Goal: Information Seeking & Learning: Learn about a topic

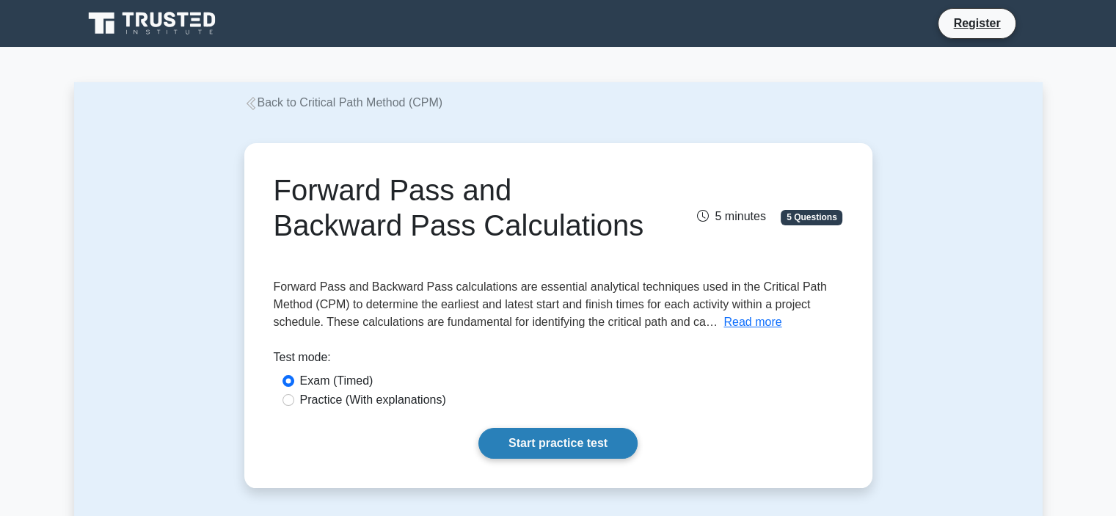
click at [537, 443] on link "Start practice test" at bounding box center [557, 443] width 159 height 31
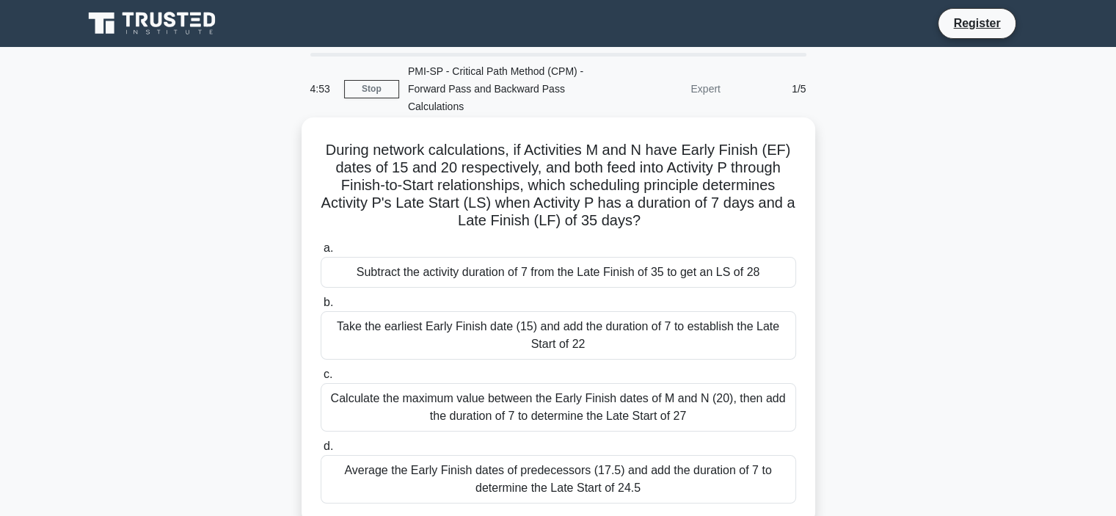
click at [491, 251] on label "a. Subtract the activity duration of 7 from the Late Finish of 35 to get an LS …" at bounding box center [558, 263] width 475 height 48
click at [321, 251] on input "a. Subtract the activity duration of 7 from the Late Finish of 35 to get an LS …" at bounding box center [321, 248] width 0 height 10
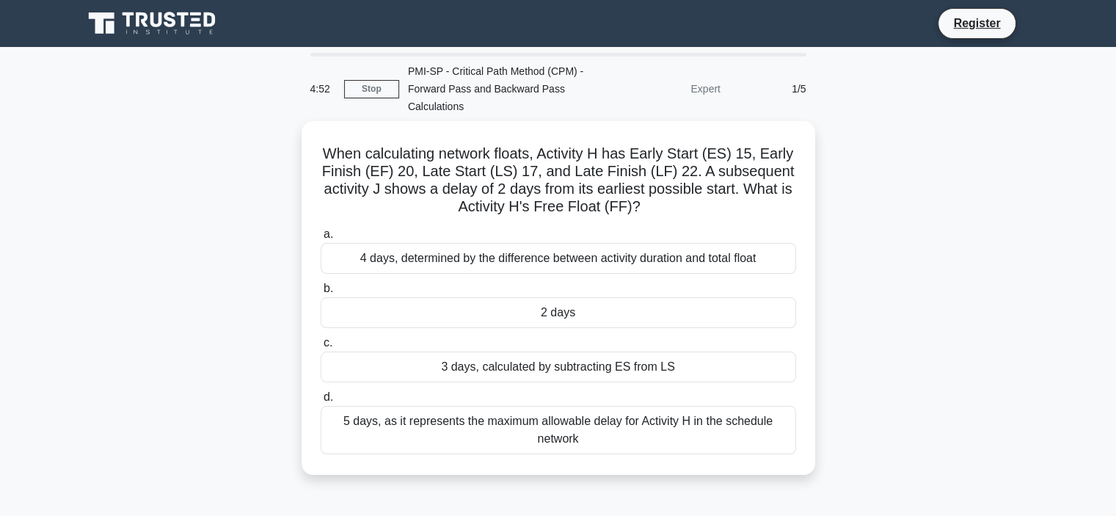
click at [493, 273] on div "a. 4 days, determined by the difference between activity duration and total flo…" at bounding box center [558, 339] width 493 height 235
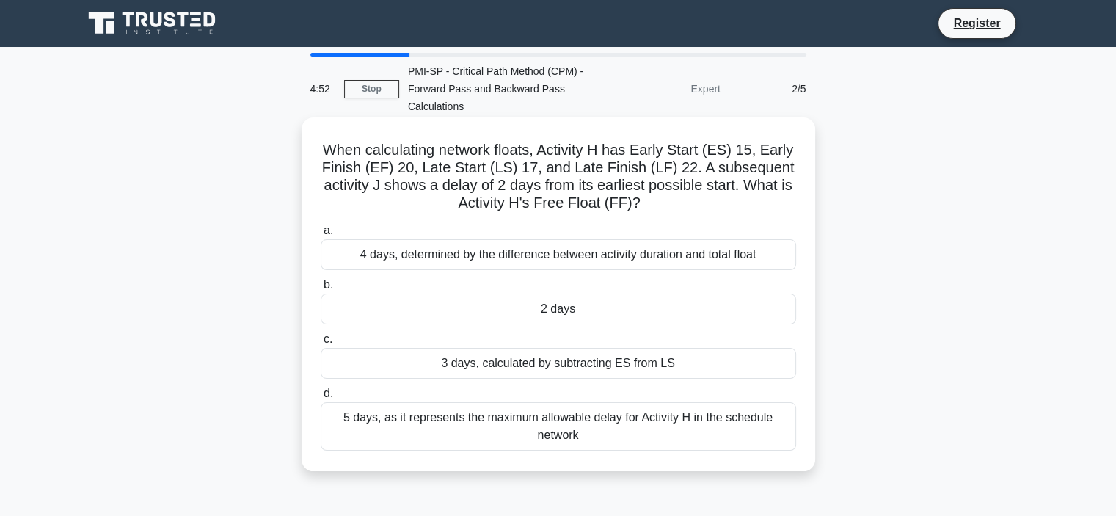
click at [501, 252] on div "4 days, determined by the difference between activity duration and total float" at bounding box center [558, 254] width 475 height 31
click at [321, 235] on input "a. 4 days, determined by the difference between activity duration and total flo…" at bounding box center [321, 231] width 0 height 10
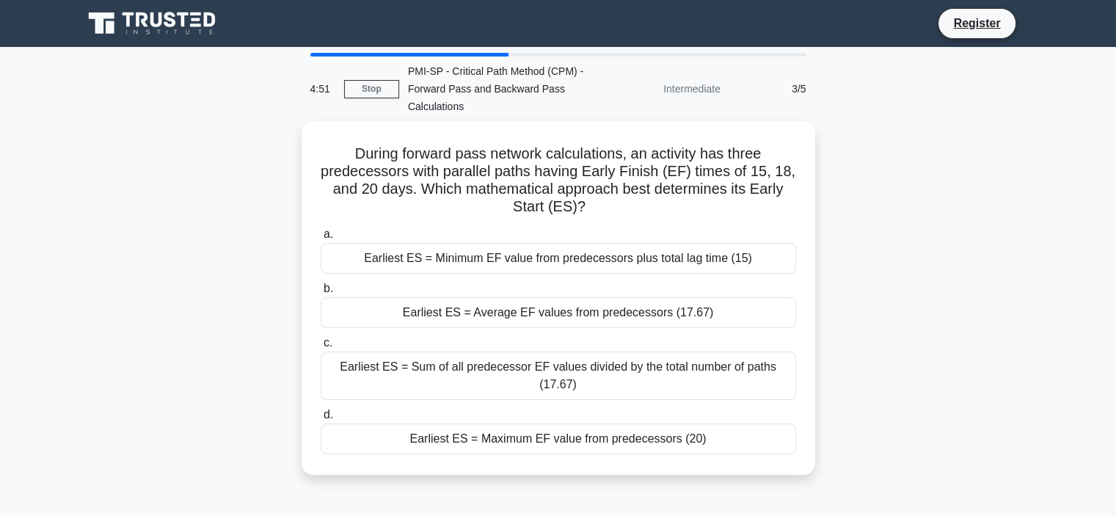
click at [501, 252] on div "Earliest ES = Minimum EF value from predecessors plus total lag time (15)" at bounding box center [558, 258] width 475 height 31
click at [321, 239] on input "a. Earliest ES = Minimum EF value from predecessors plus total lag time (15)" at bounding box center [321, 235] width 0 height 10
